Goal: Navigation & Orientation: Find specific page/section

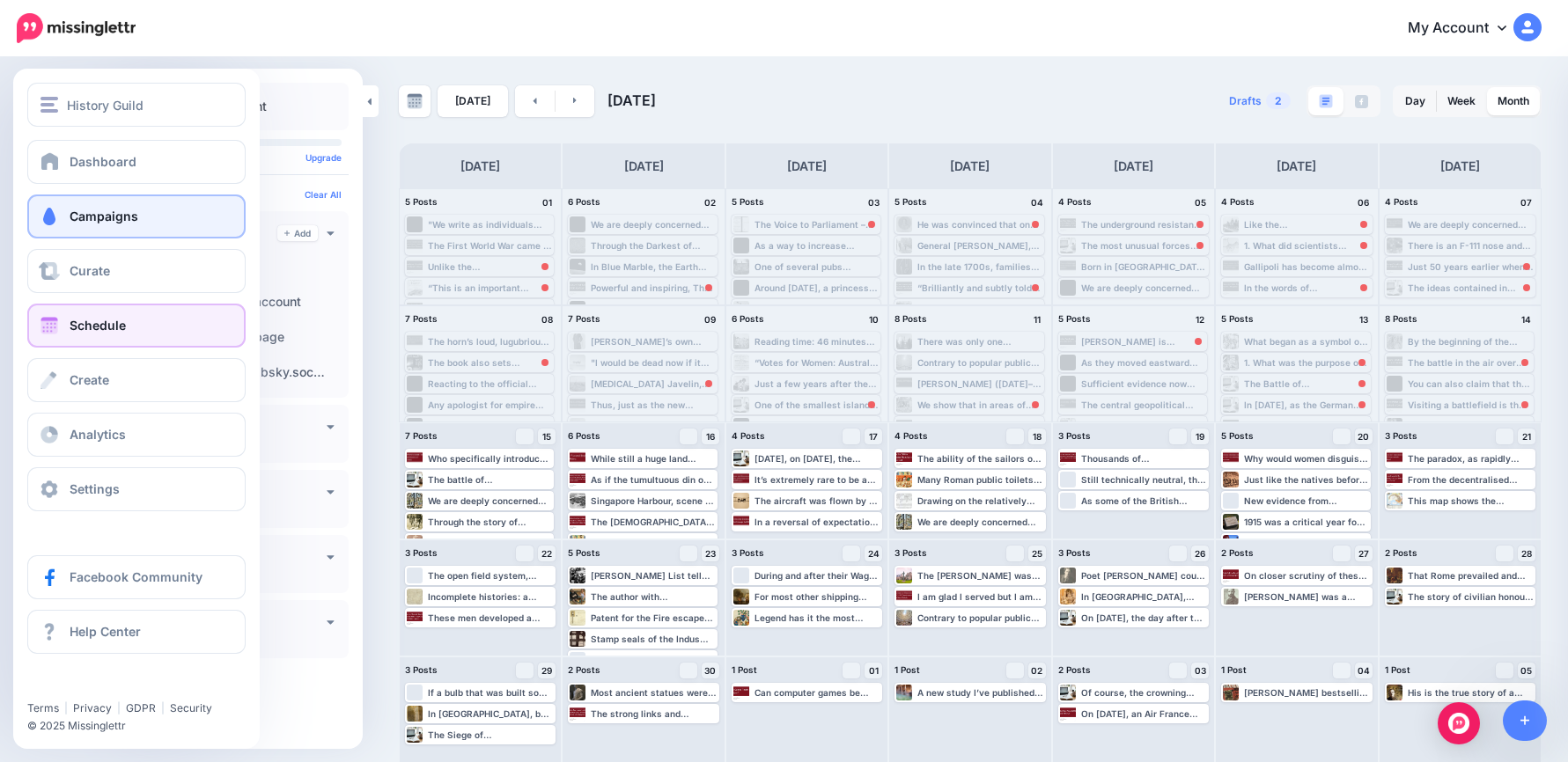
click at [66, 209] on link "Campaigns" at bounding box center [136, 216] width 218 height 44
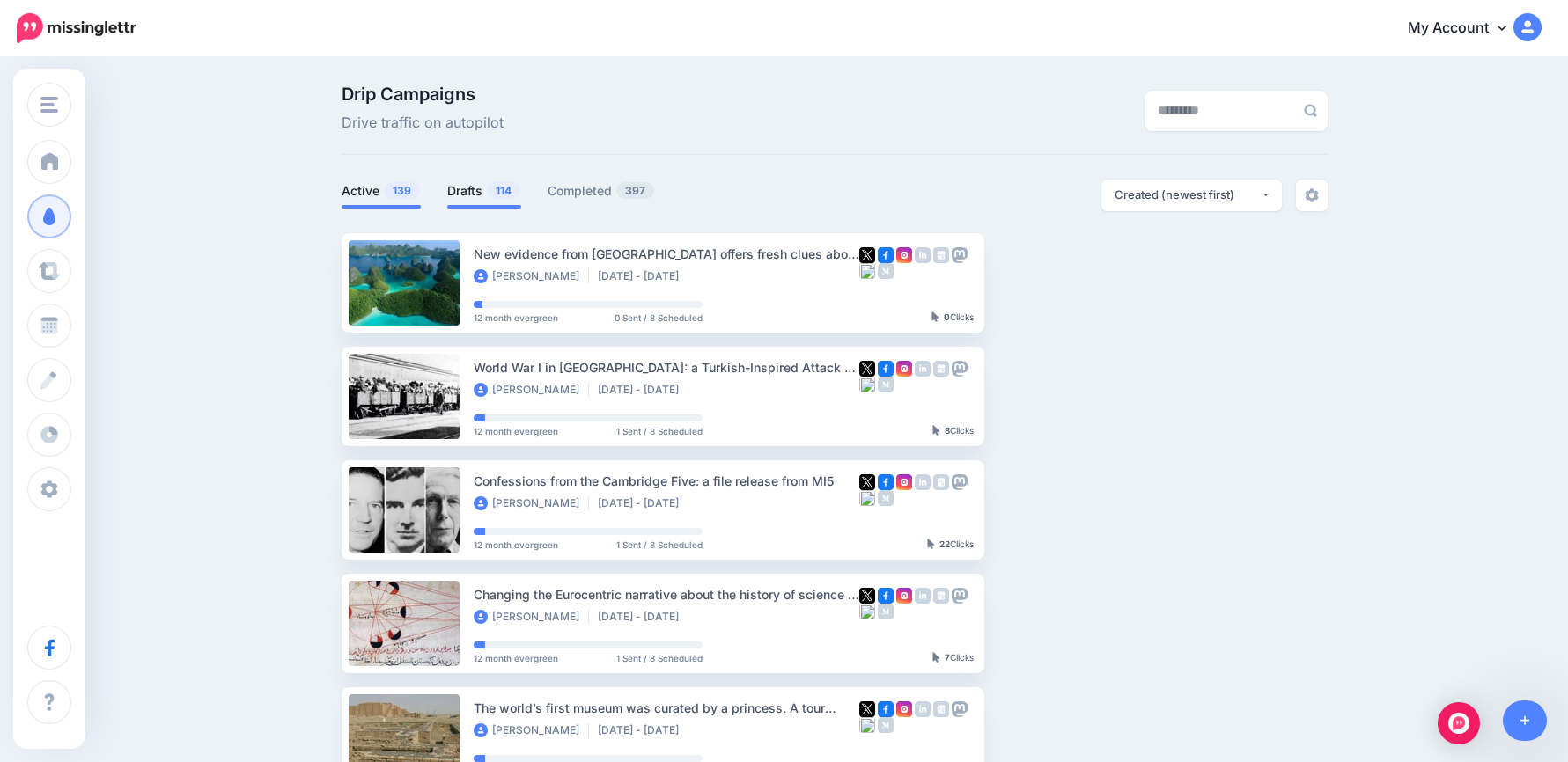
click at [470, 189] on link "Drafts 114" at bounding box center [484, 190] width 74 height 21
